Goal: Information Seeking & Learning: Find specific fact

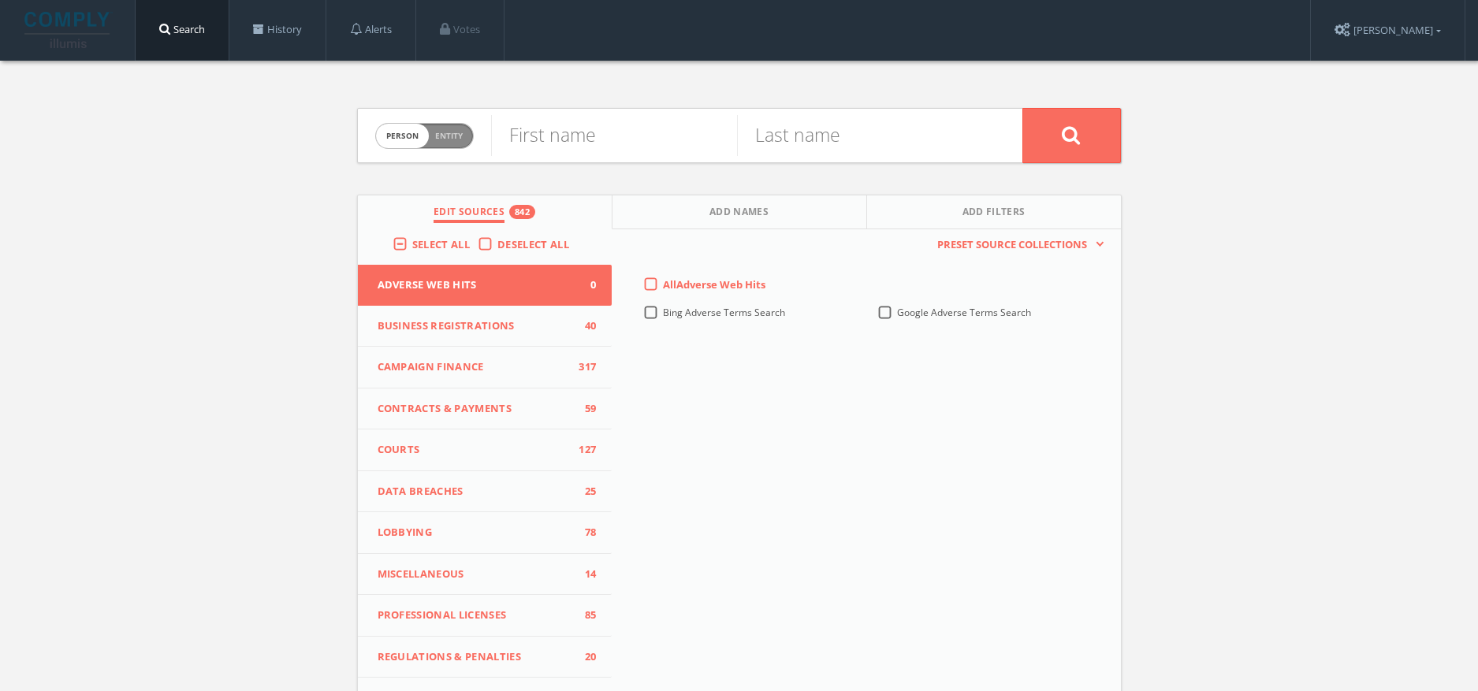
click at [416, 149] on div "Person Entity person" at bounding box center [424, 136] width 99 height 55
click at [563, 149] on input "text" at bounding box center [614, 135] width 246 height 41
paste input "Specialty Construction"
type input "Specialty Construction"
click at [419, 245] on span "Select All" at bounding box center [441, 244] width 58 height 14
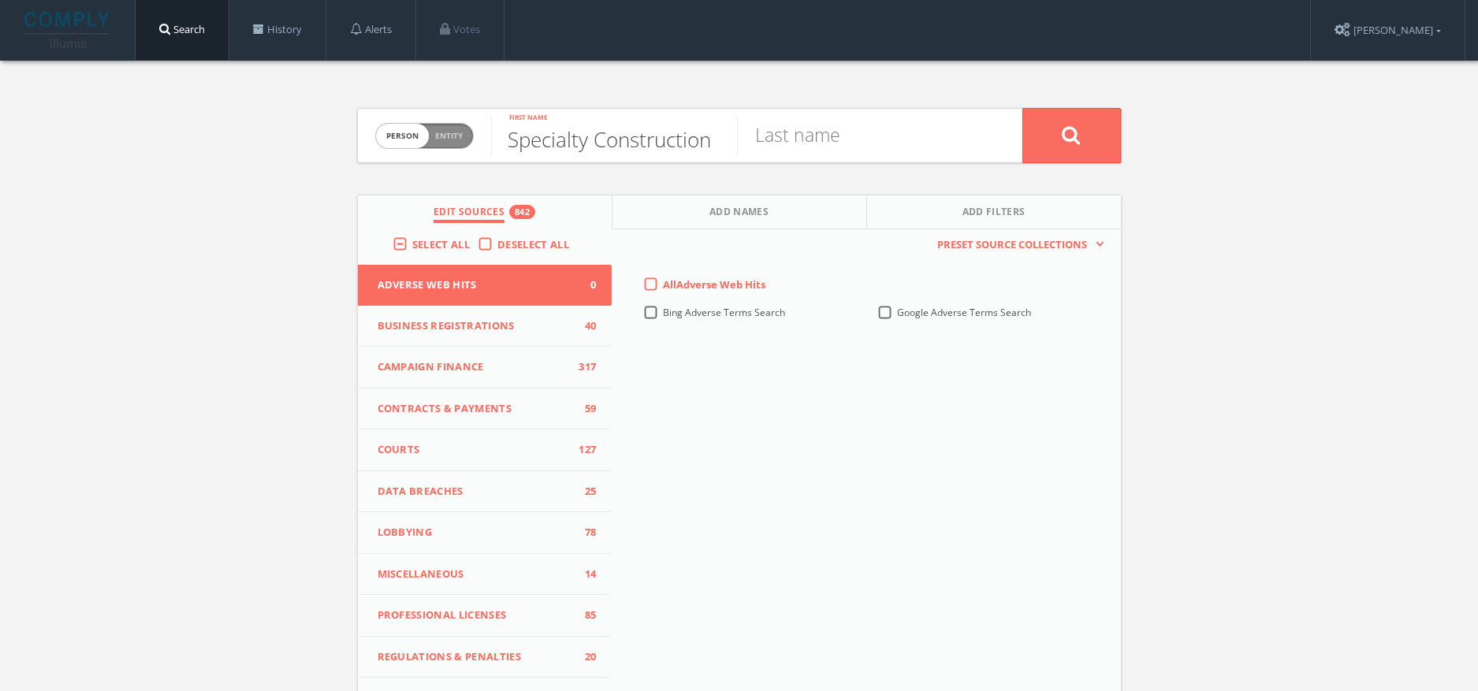
click at [0, 0] on input "Select All" at bounding box center [0, 0] width 0 height 0
click at [419, 245] on span "Select All" at bounding box center [441, 244] width 58 height 14
click at [0, 0] on input "Select All" at bounding box center [0, 0] width 0 height 0
click at [442, 143] on span "Person Entity" at bounding box center [424, 136] width 97 height 24
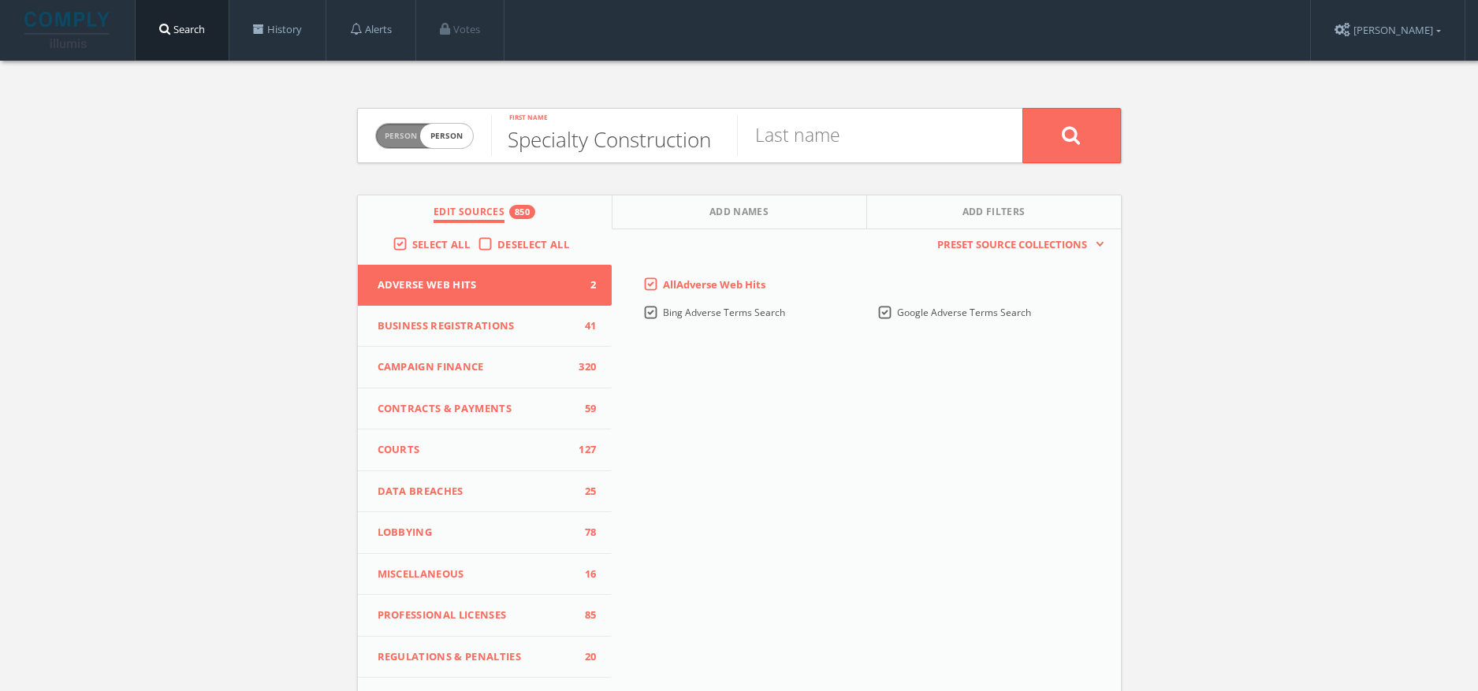
checkbox input "true"
click at [797, 148] on input "text" at bounding box center [756, 135] width 531 height 41
paste input "Specialty Construction"
type input "Specialty Construction"
click at [1054, 148] on button at bounding box center [1071, 135] width 99 height 55
